Goal: Task Accomplishment & Management: Use online tool/utility

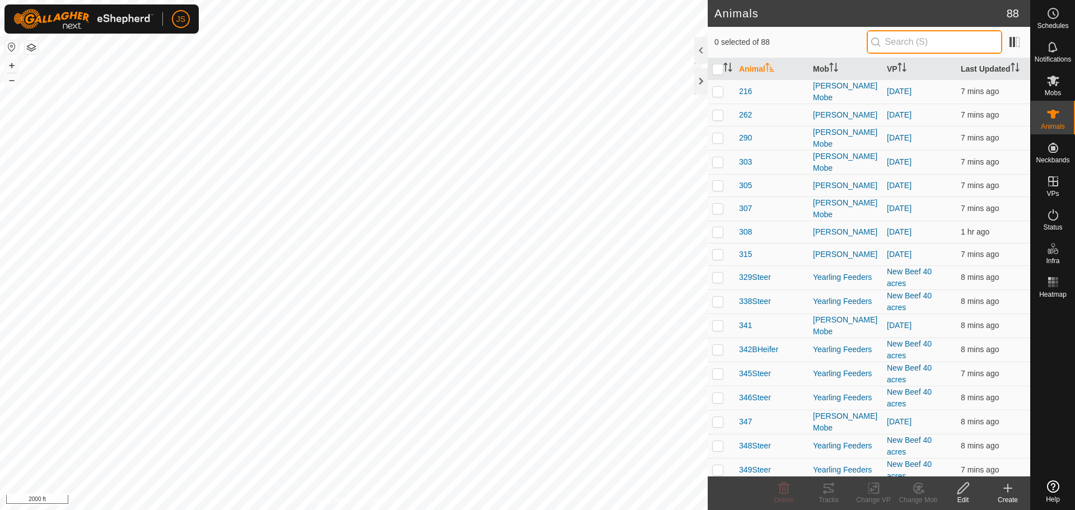
click at [920, 44] on input "text" at bounding box center [935, 42] width 136 height 24
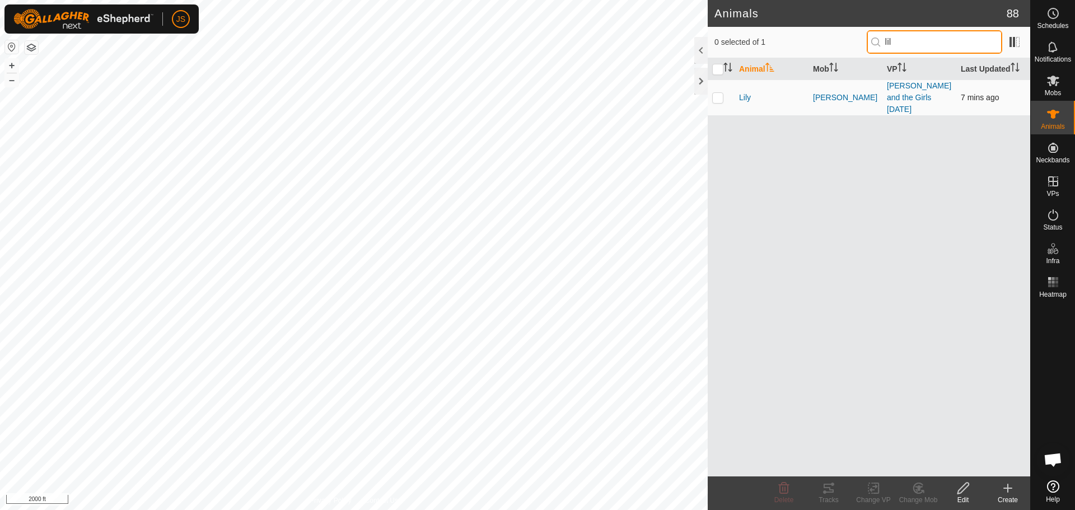
type input "lil"
click at [716, 93] on p-checkbox at bounding box center [718, 97] width 11 height 9
checkbox input "true"
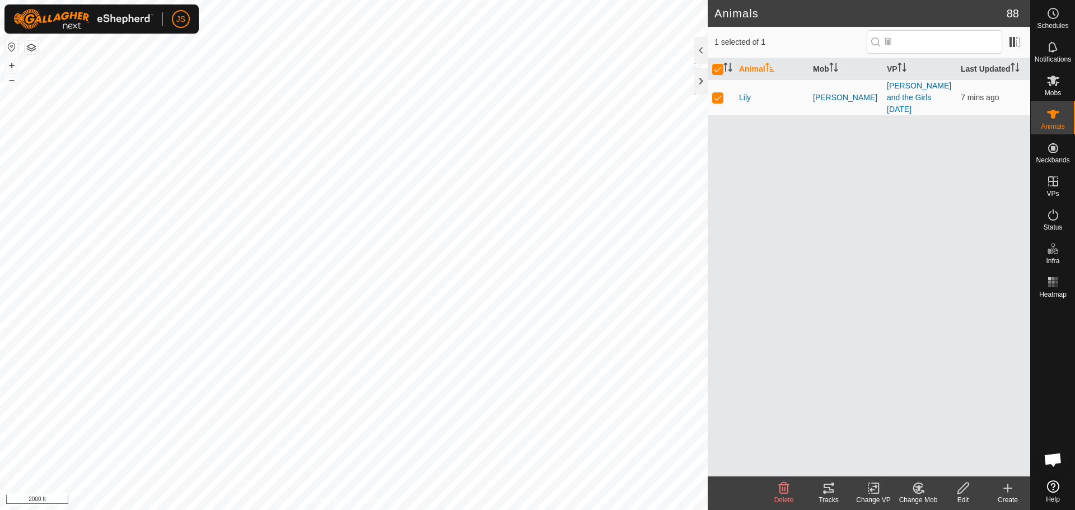
click at [870, 490] on icon at bounding box center [874, 488] width 8 height 7
click at [881, 462] on link "Turn Off VP" at bounding box center [907, 464] width 111 height 22
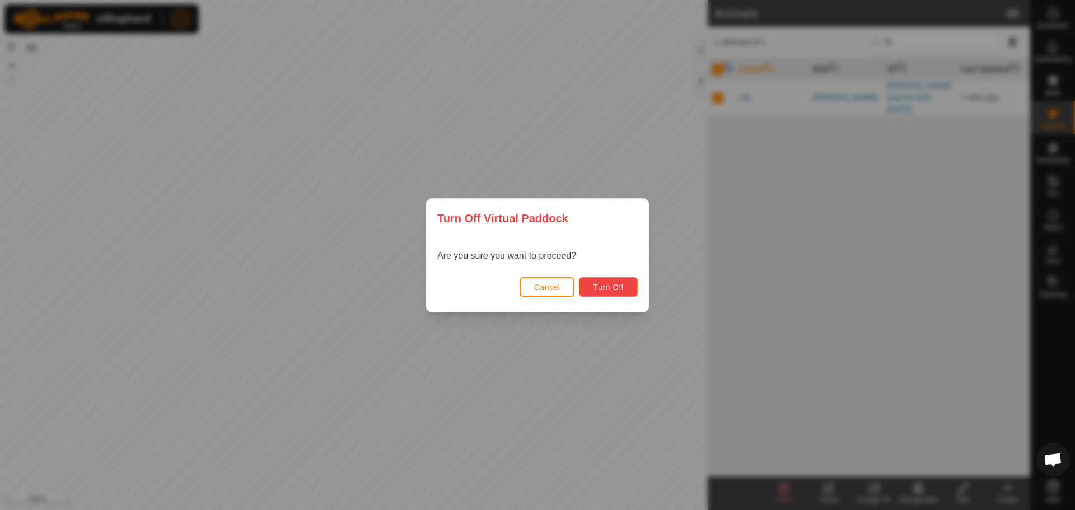
click at [586, 286] on button "Turn Off" at bounding box center [608, 287] width 59 height 20
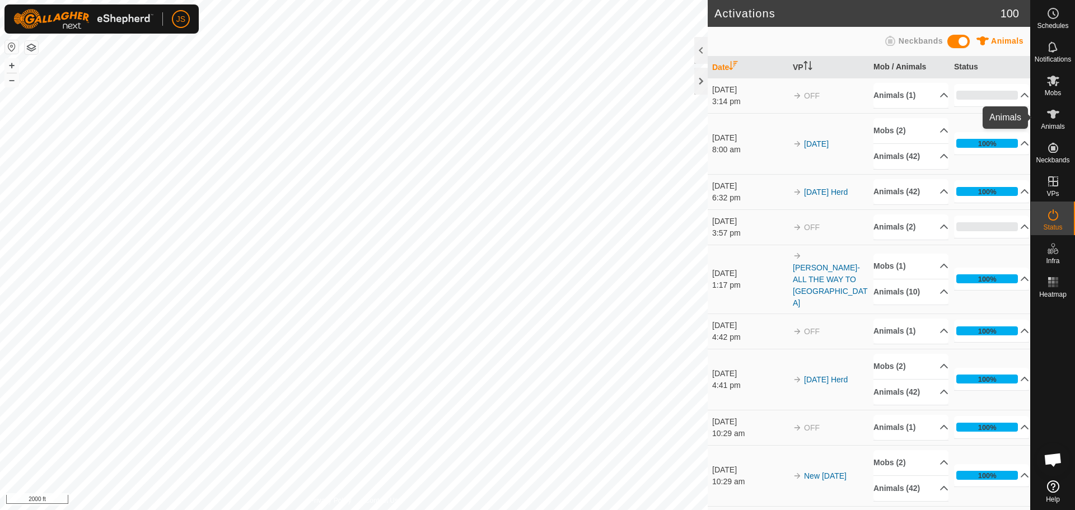
click at [1059, 122] on es-animals-svg-icon at bounding box center [1054, 114] width 20 height 18
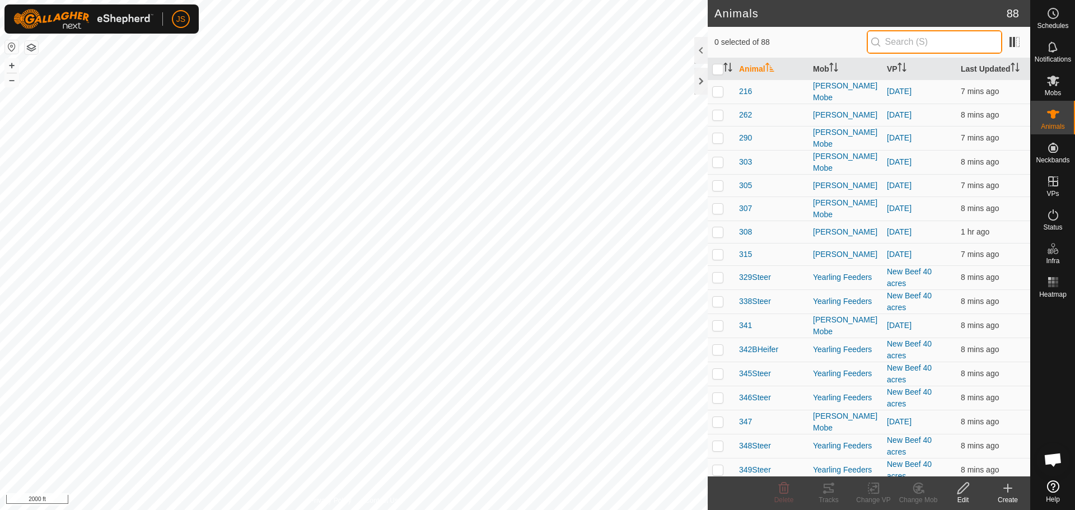
click at [930, 41] on input "text" at bounding box center [935, 42] width 136 height 24
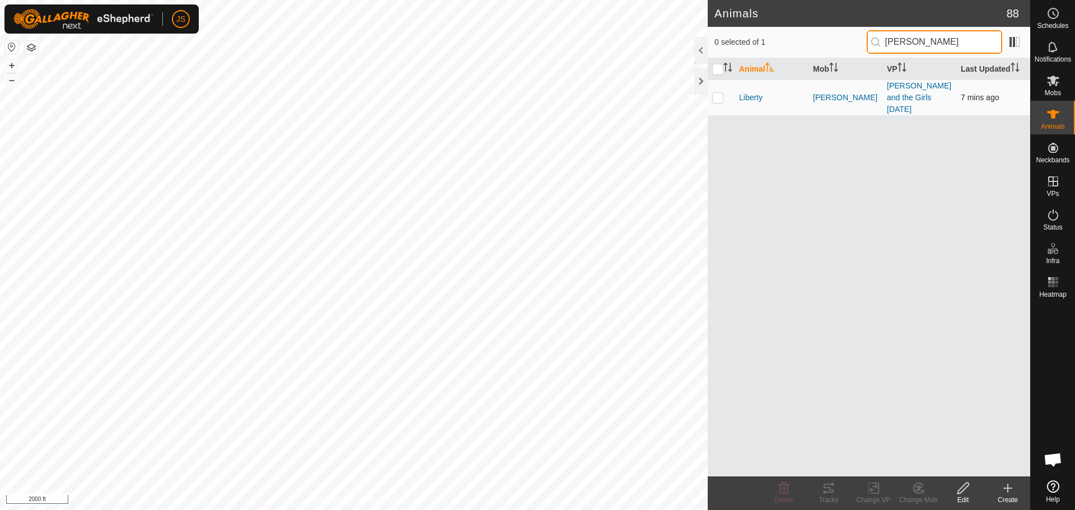
type input "[PERSON_NAME]"
click at [716, 93] on p-checkbox at bounding box center [718, 97] width 11 height 9
checkbox input "true"
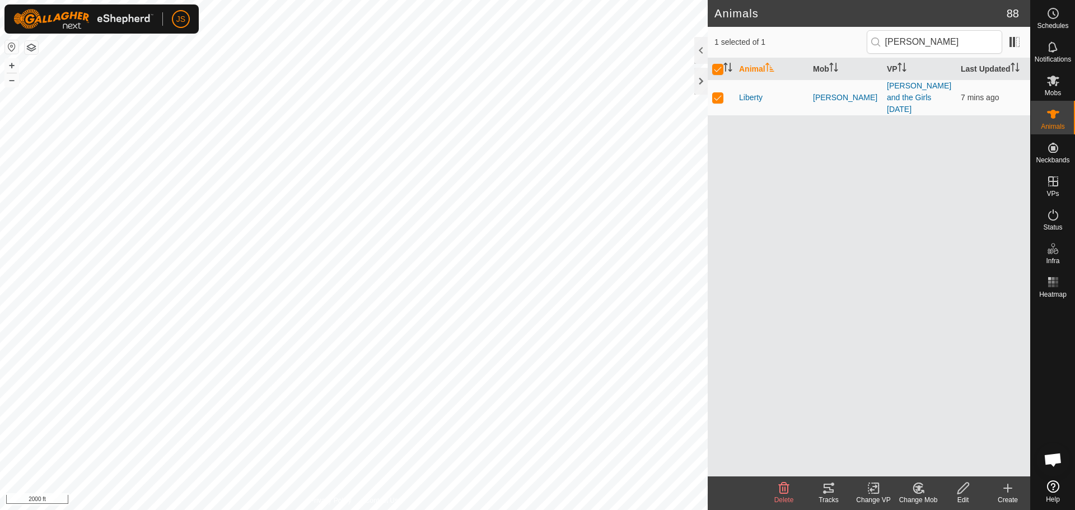
click at [867, 495] on icon at bounding box center [874, 488] width 14 height 13
click at [897, 460] on link "Turn Off VP" at bounding box center [907, 464] width 111 height 22
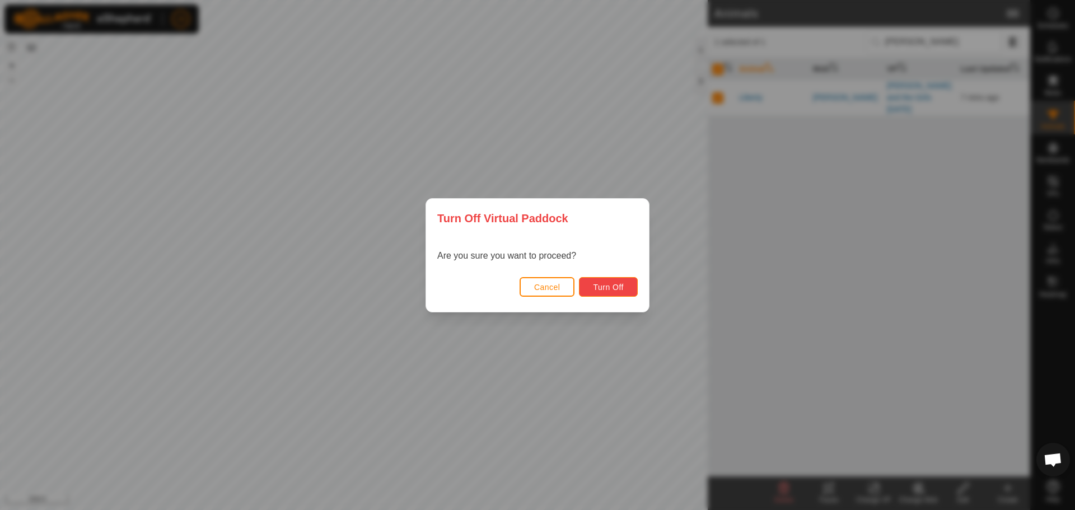
click at [613, 277] on button "Turn Off" at bounding box center [608, 287] width 59 height 20
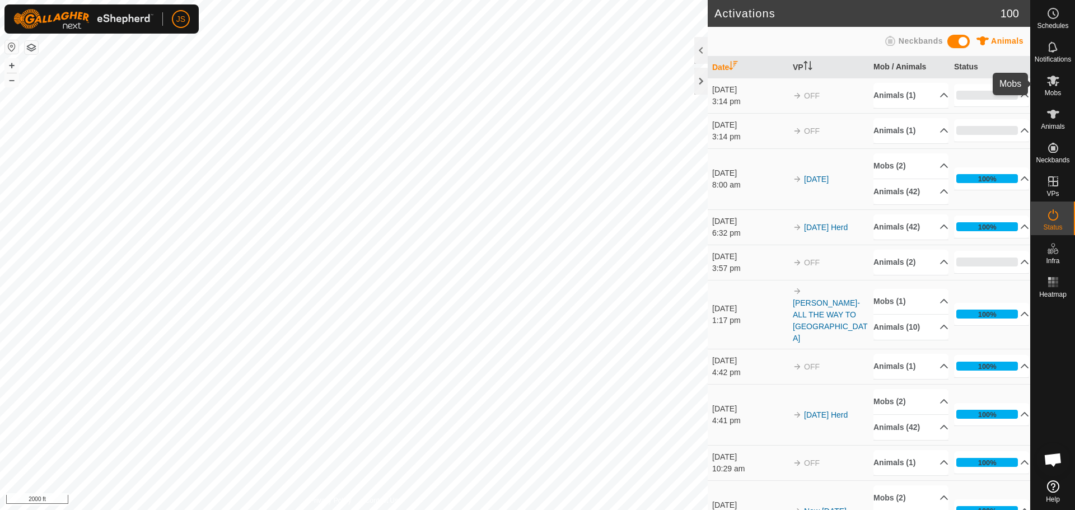
click at [1059, 83] on icon at bounding box center [1053, 80] width 13 height 13
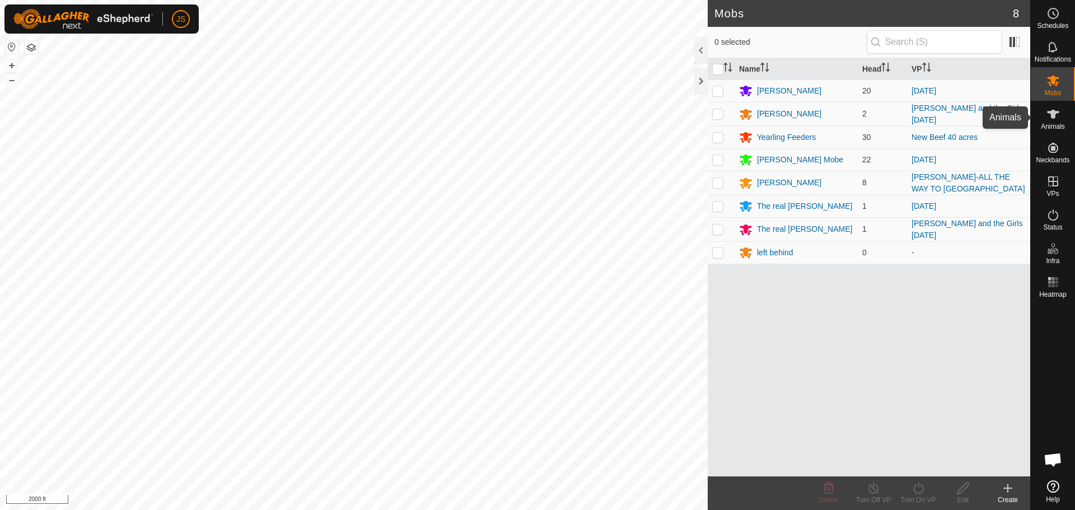
click at [1061, 120] on es-animals-svg-icon at bounding box center [1054, 114] width 20 height 18
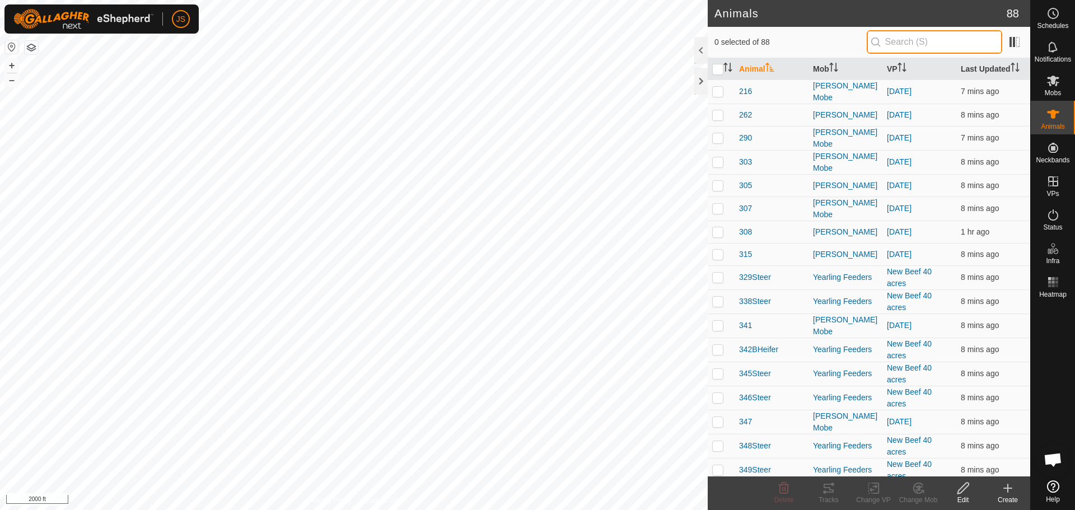
click at [943, 39] on input "text" at bounding box center [935, 42] width 136 height 24
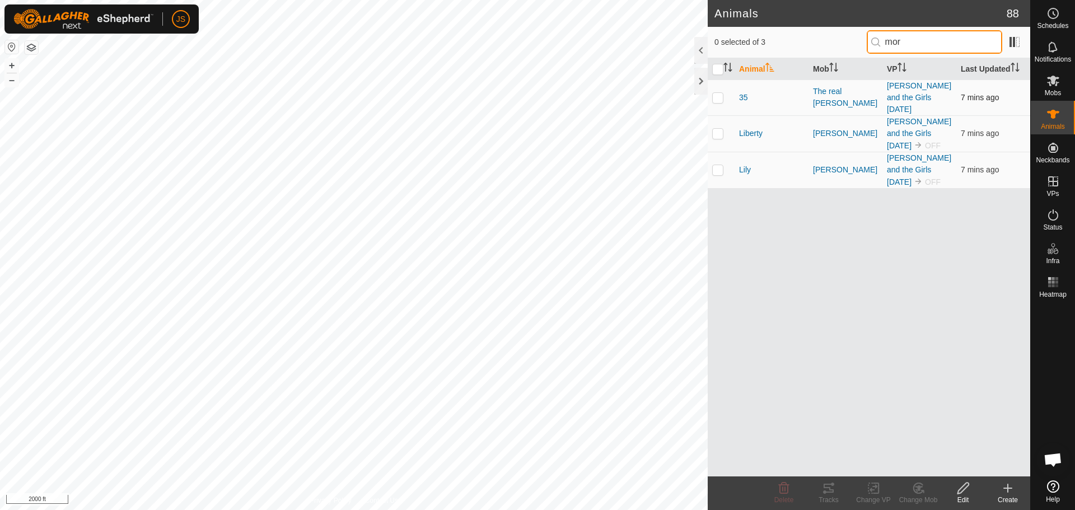
type input "mor"
click at [716, 93] on p-checkbox at bounding box center [718, 97] width 11 height 9
checkbox input "true"
drag, startPoint x: 876, startPoint y: 491, endPoint x: 880, endPoint y: 486, distance: 7.2
click at [877, 490] on icon at bounding box center [874, 488] width 14 height 13
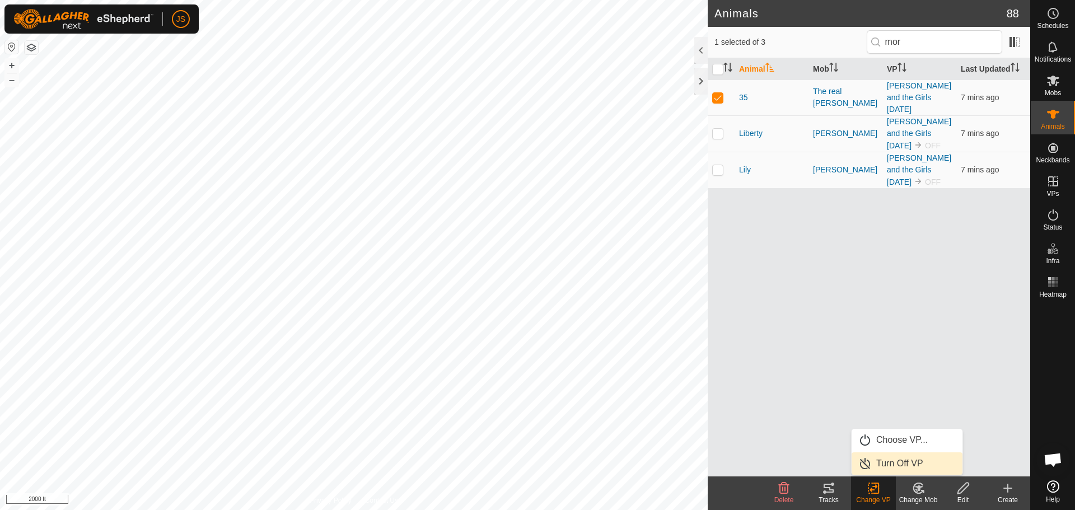
click at [890, 459] on link "Turn Off VP" at bounding box center [907, 464] width 111 height 22
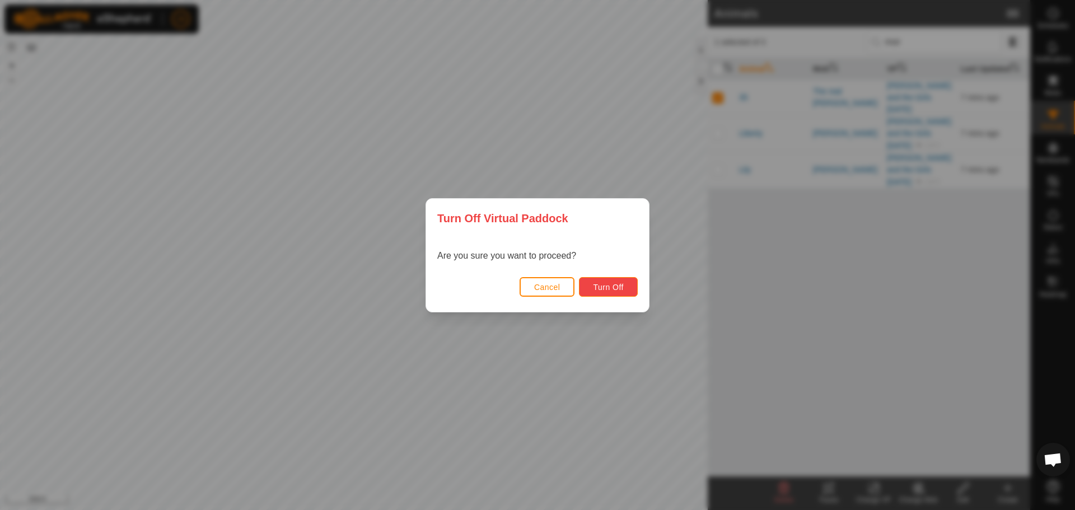
click at [628, 287] on button "Turn Off" at bounding box center [608, 287] width 59 height 20
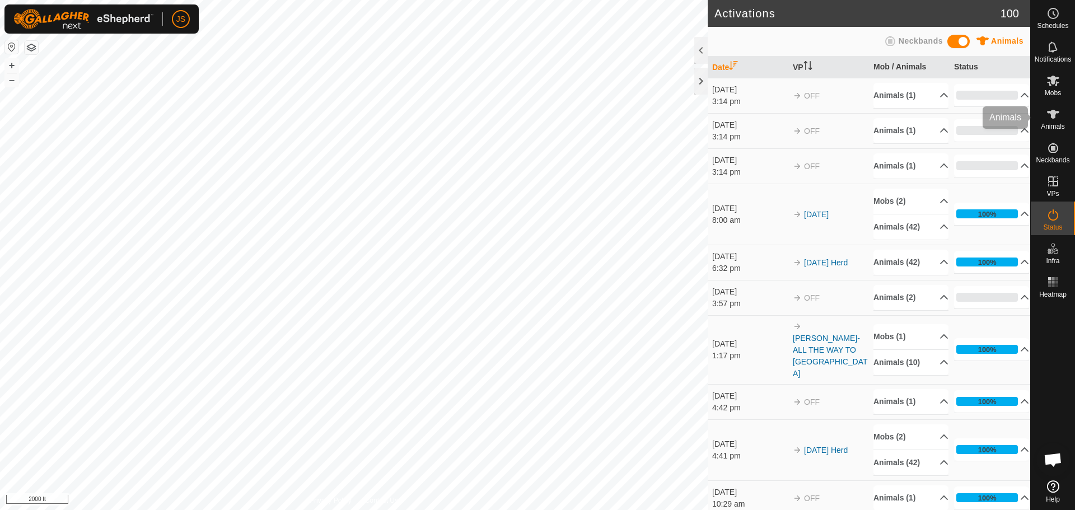
click at [1053, 124] on span "Animals" at bounding box center [1053, 126] width 24 height 7
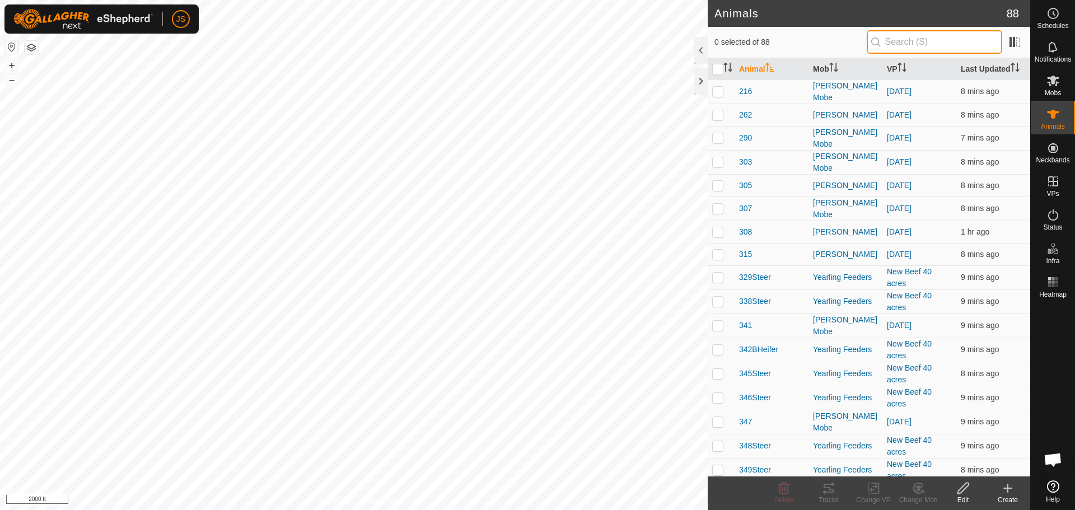
click at [920, 41] on input "text" at bounding box center [935, 42] width 136 height 24
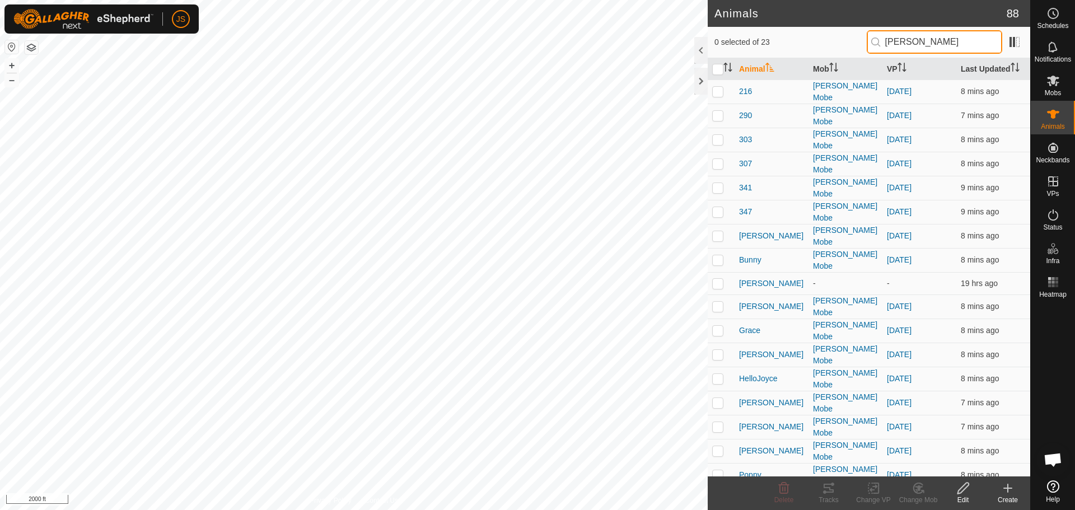
type input "[PERSON_NAME]"
click at [716, 279] on p-checkbox at bounding box center [718, 283] width 11 height 9
checkbox input "true"
click at [872, 490] on icon at bounding box center [874, 488] width 8 height 7
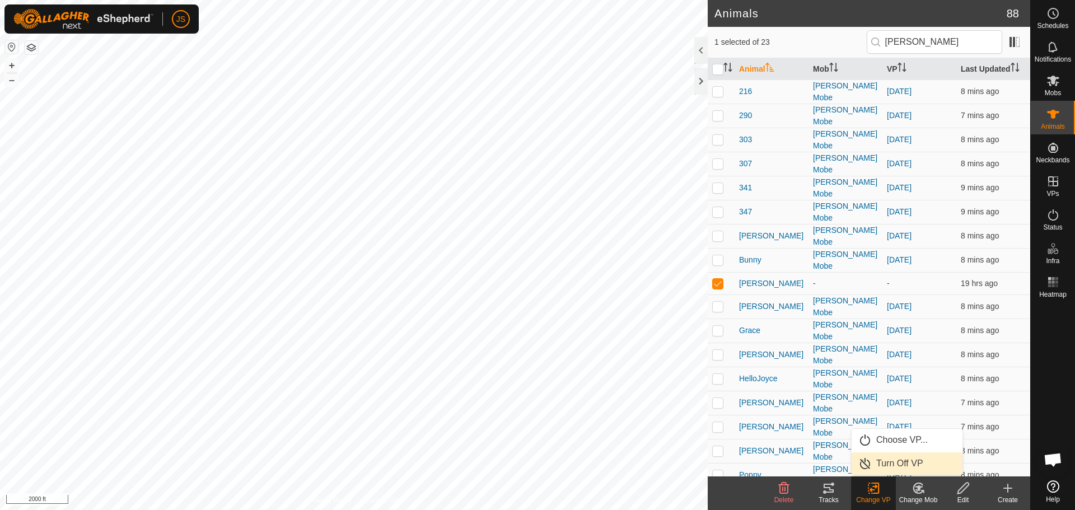
click at [897, 460] on link "Turn Off VP" at bounding box center [907, 464] width 111 height 22
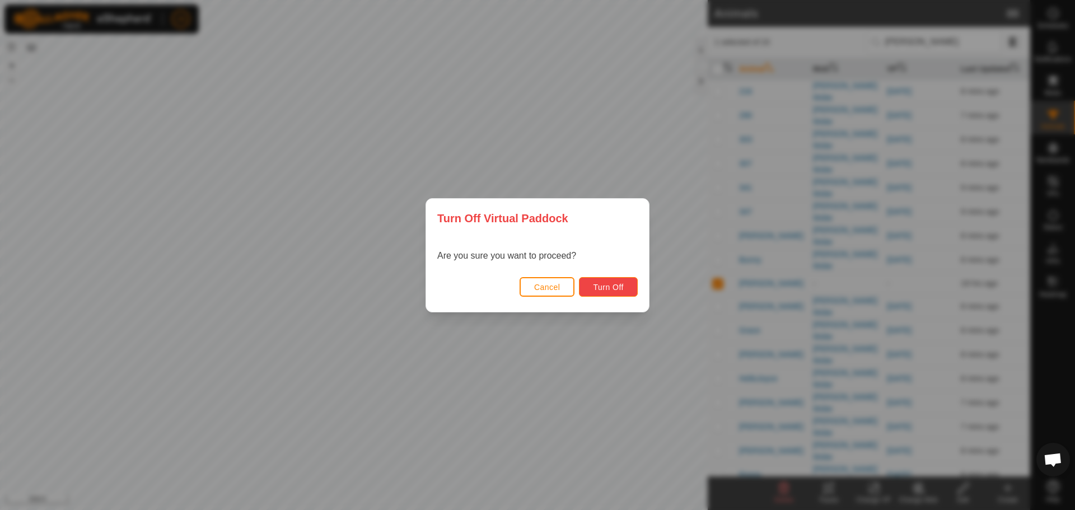
click at [613, 288] on span "Turn Off" at bounding box center [608, 287] width 31 height 9
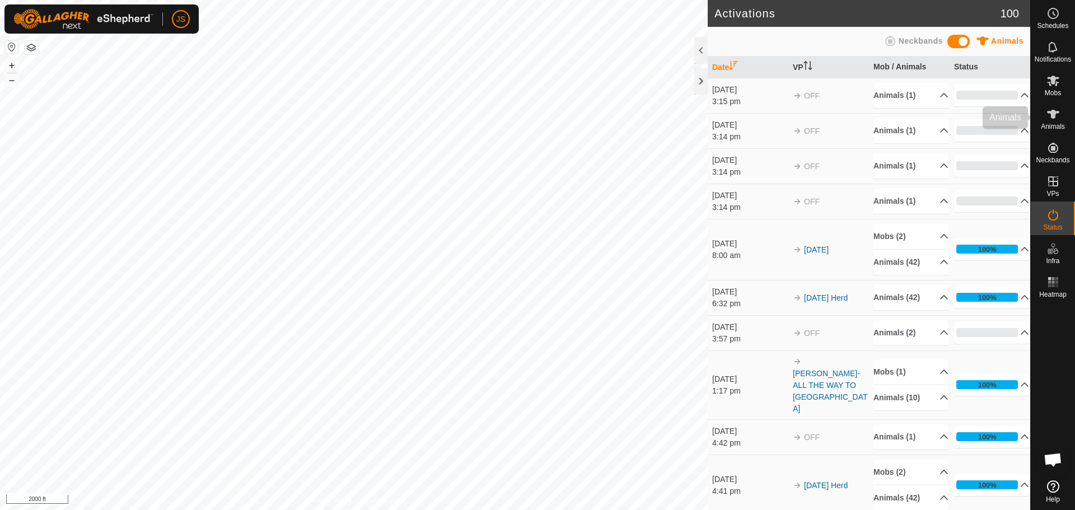
click at [1052, 115] on icon at bounding box center [1053, 114] width 12 height 9
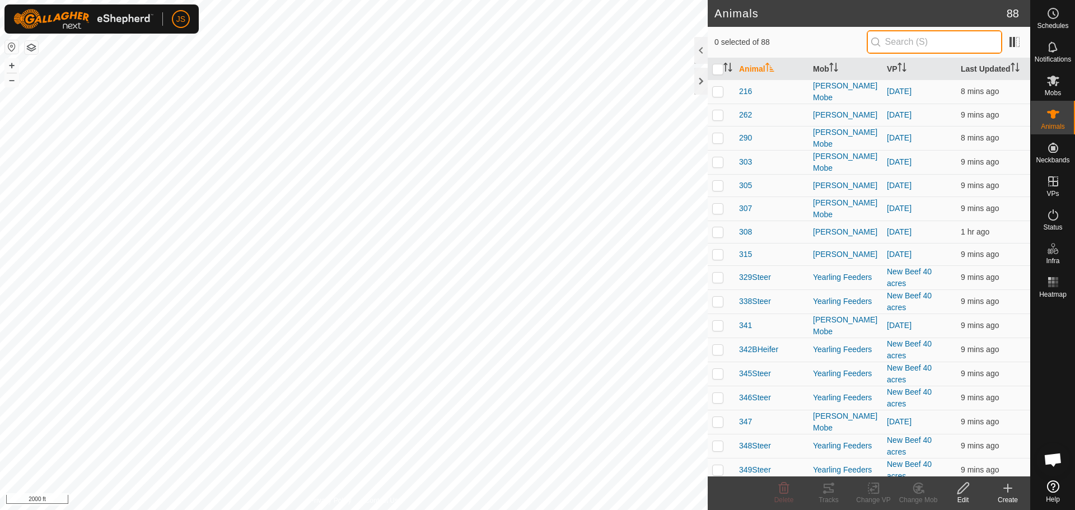
click at [953, 43] on input "text" at bounding box center [935, 42] width 136 height 24
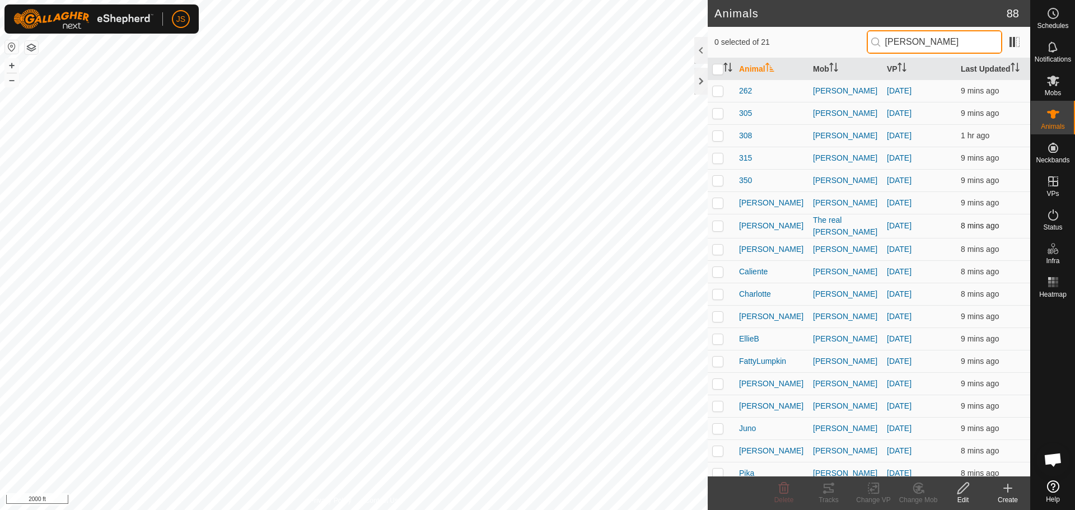
type input "[PERSON_NAME]"
click at [719, 223] on p-checkbox at bounding box center [718, 225] width 11 height 9
checkbox input "true"
click at [861, 493] on change-vp-svg-icon at bounding box center [873, 488] width 45 height 13
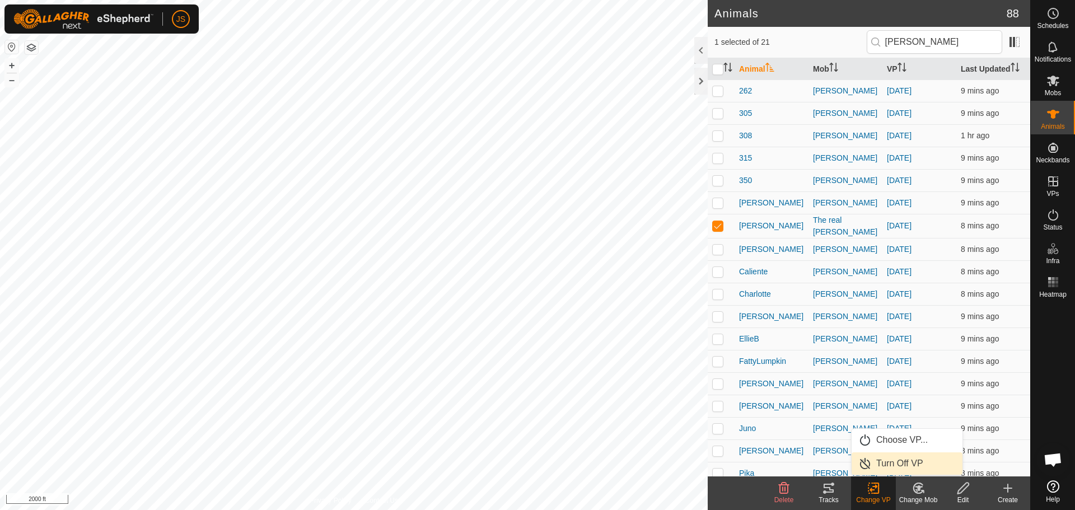
click at [898, 462] on link "Turn Off VP" at bounding box center [907, 464] width 111 height 22
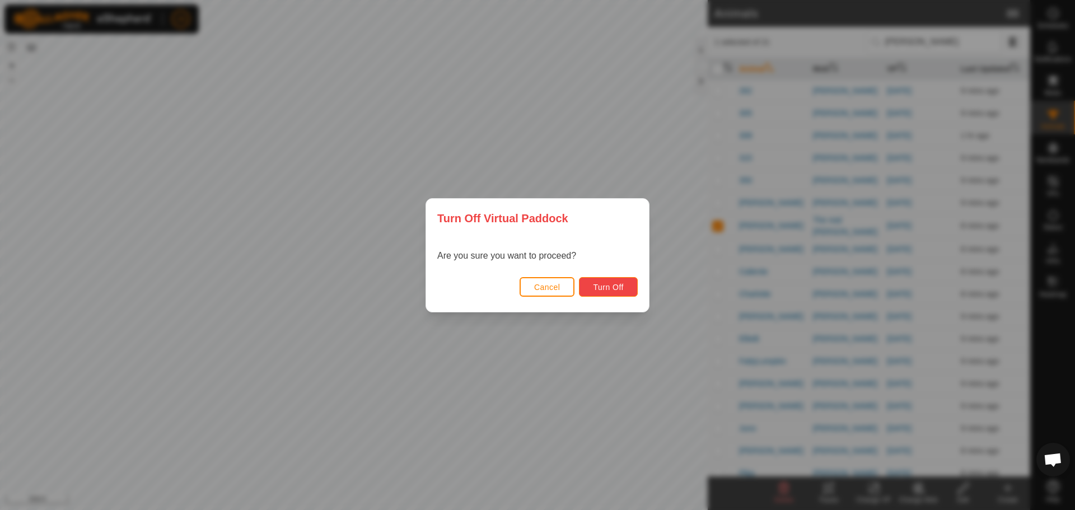
click at [619, 287] on span "Turn Off" at bounding box center [608, 287] width 31 height 9
